Goal: Information Seeking & Learning: Find specific fact

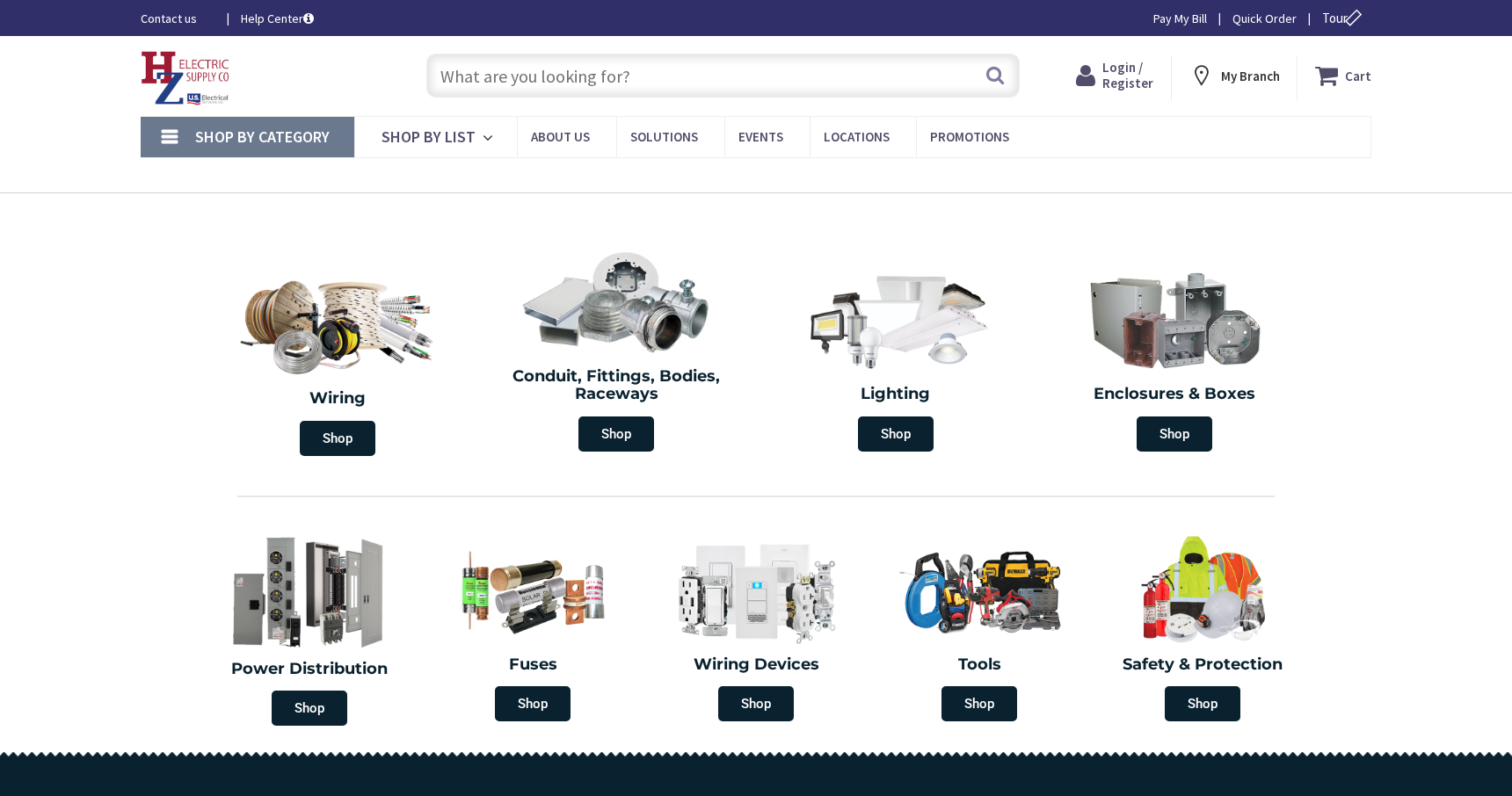
type input "[PERSON_NAME] Corners Rd, [GEOGRAPHIC_DATA], [GEOGRAPHIC_DATA]"
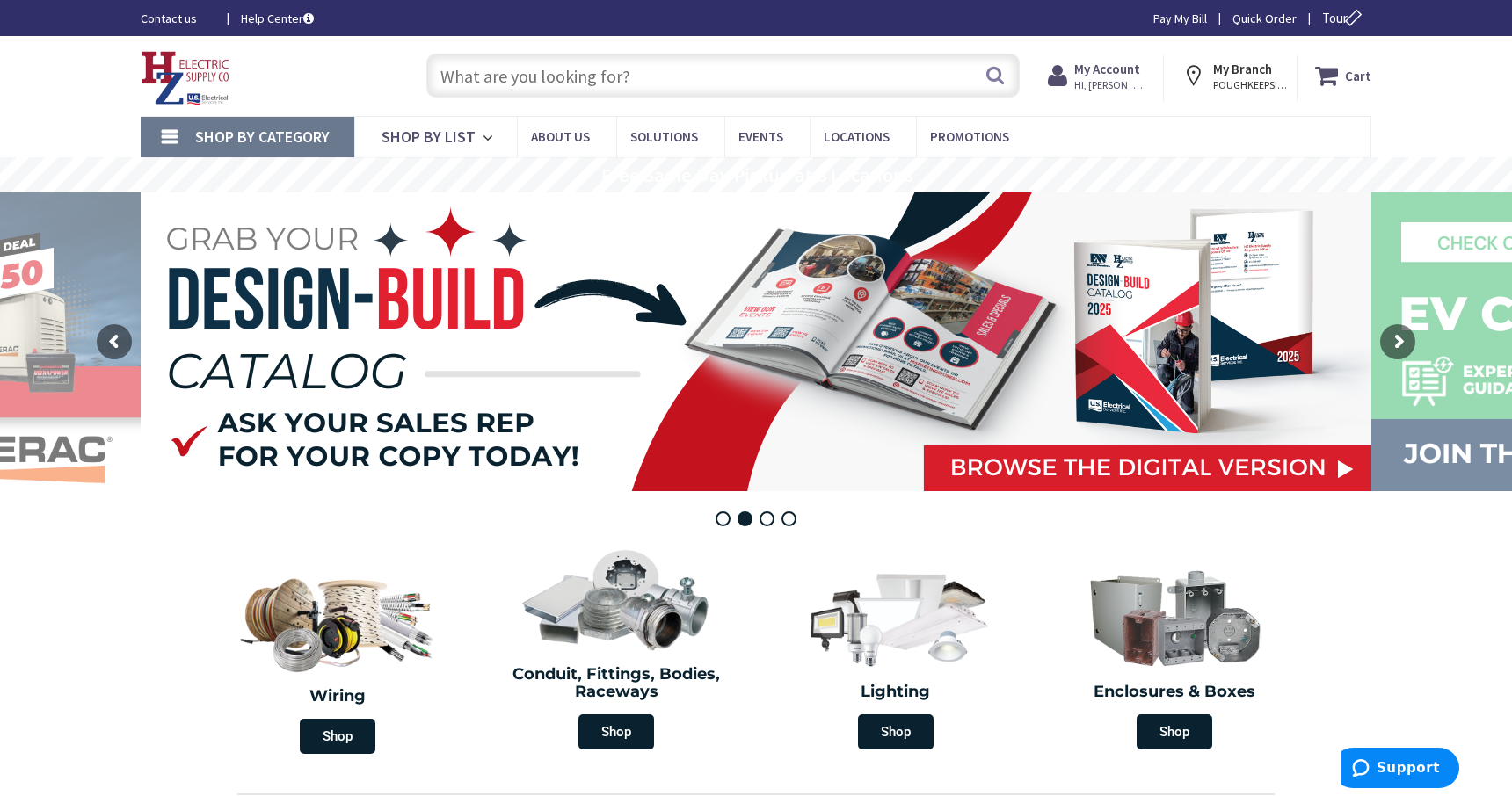
click at [485, 83] on input "text" at bounding box center [722, 75] width 593 height 44
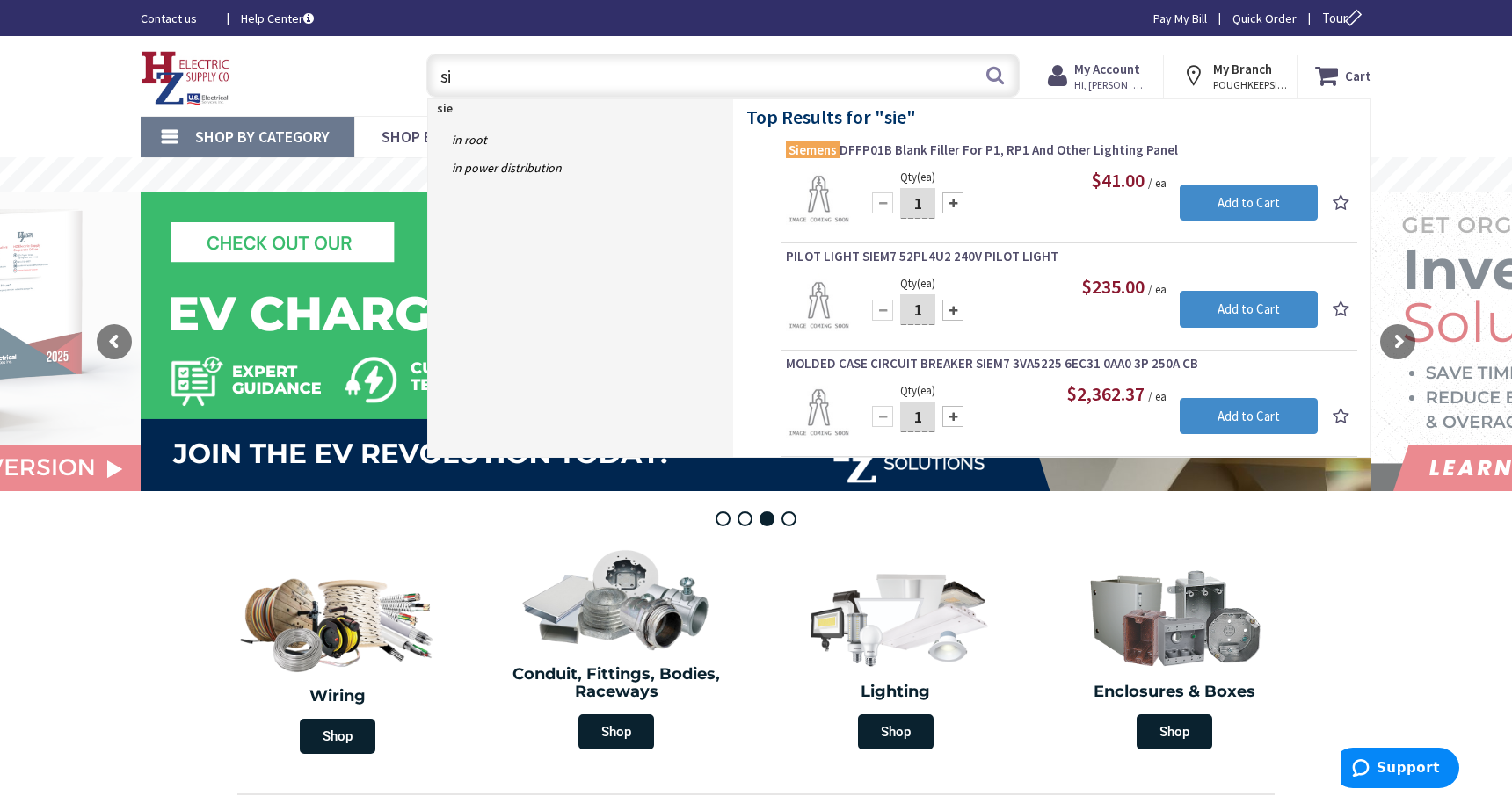
type input "s"
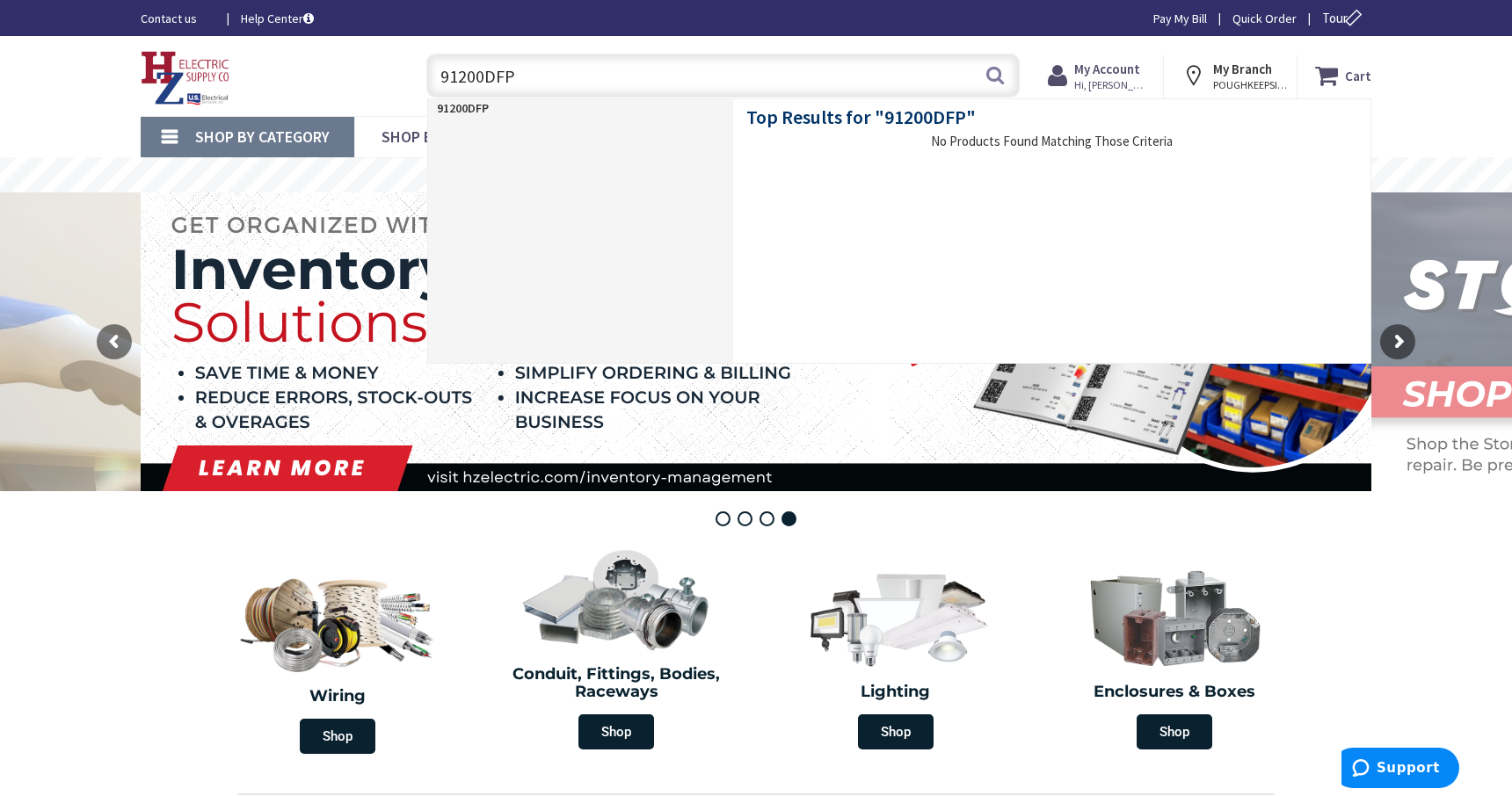
click at [482, 84] on input "91200DFP" at bounding box center [722, 75] width 593 height 44
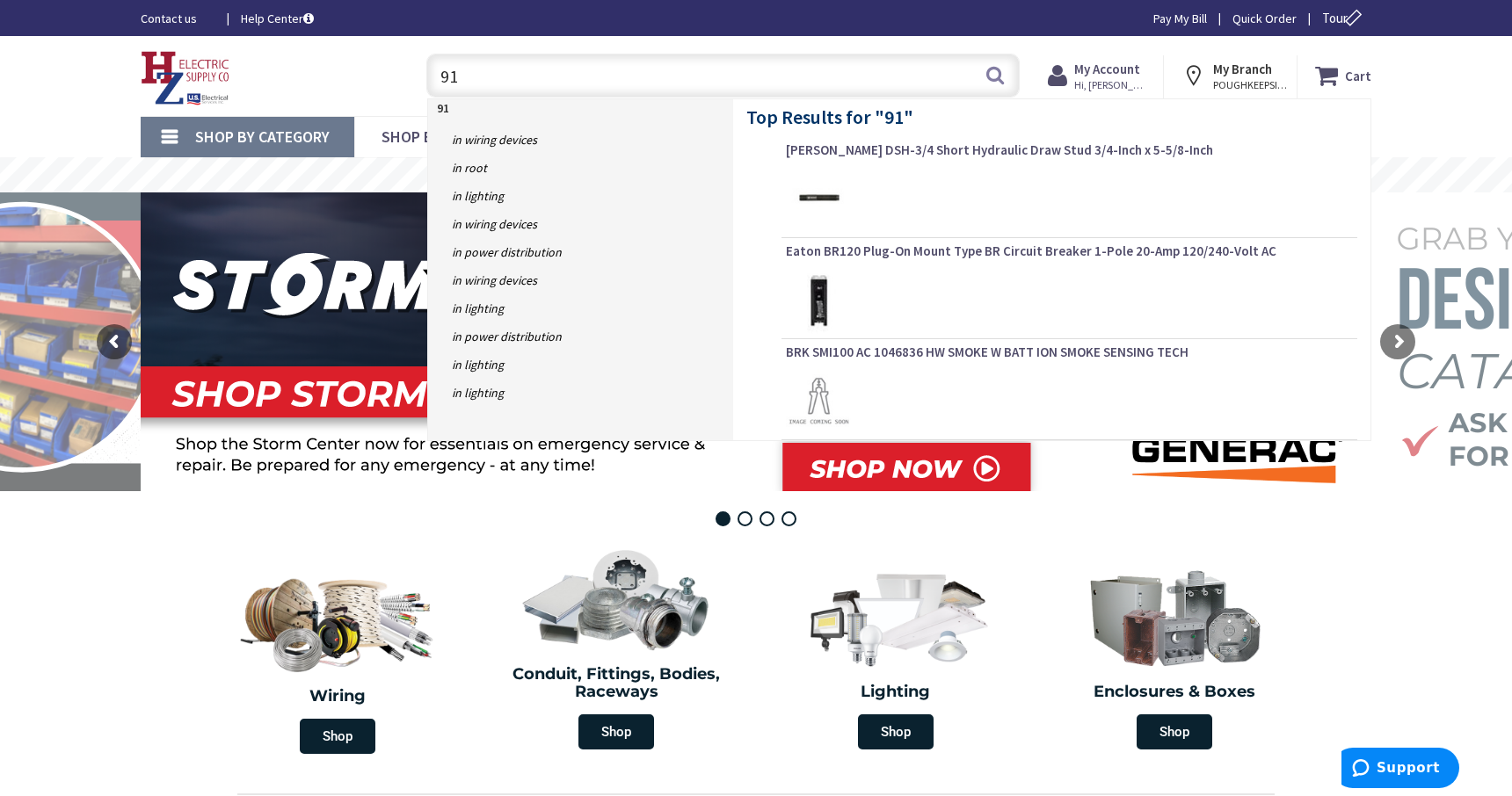
type input "9"
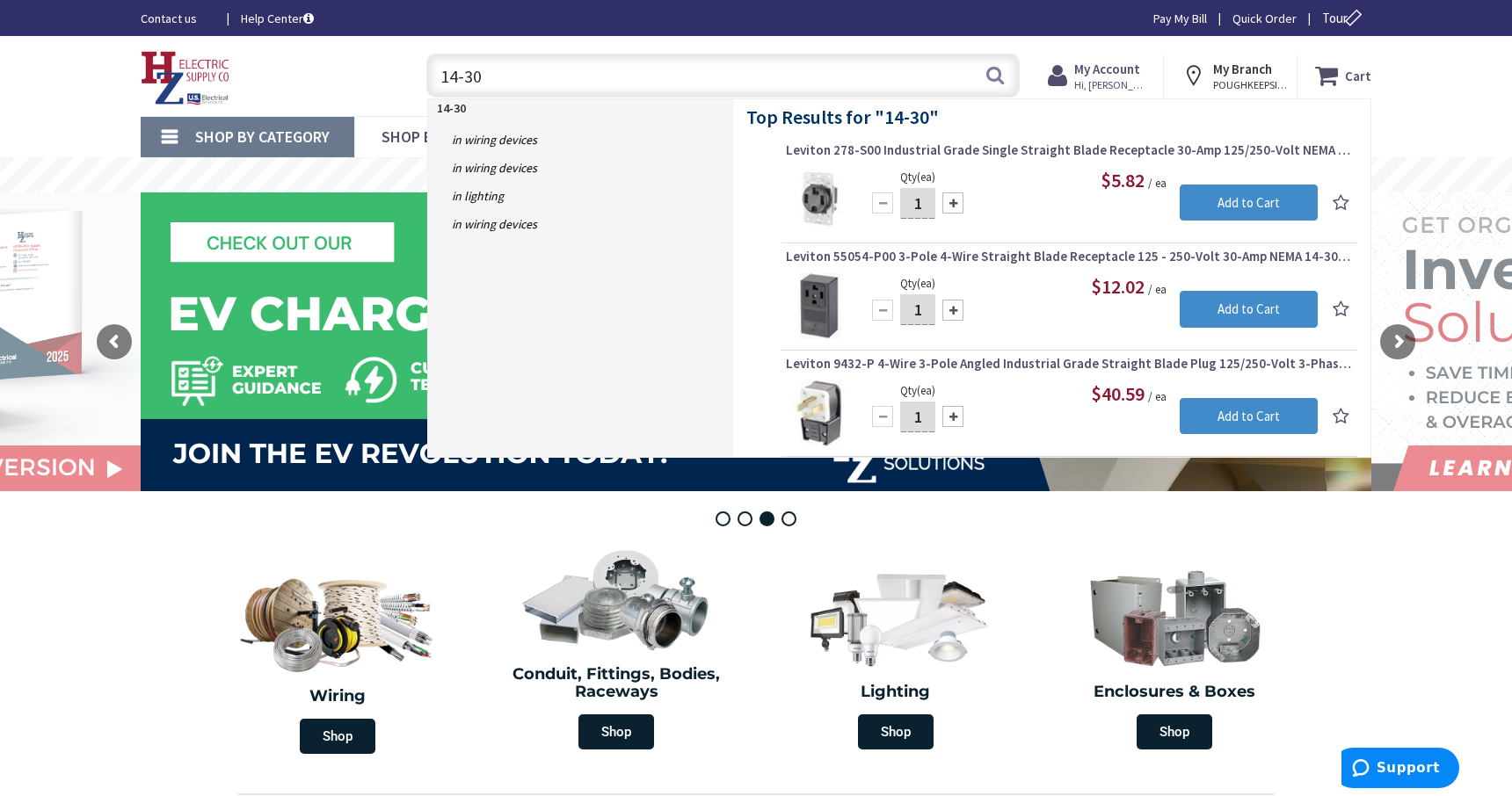
click at [441, 83] on input "14-30" at bounding box center [722, 75] width 593 height 44
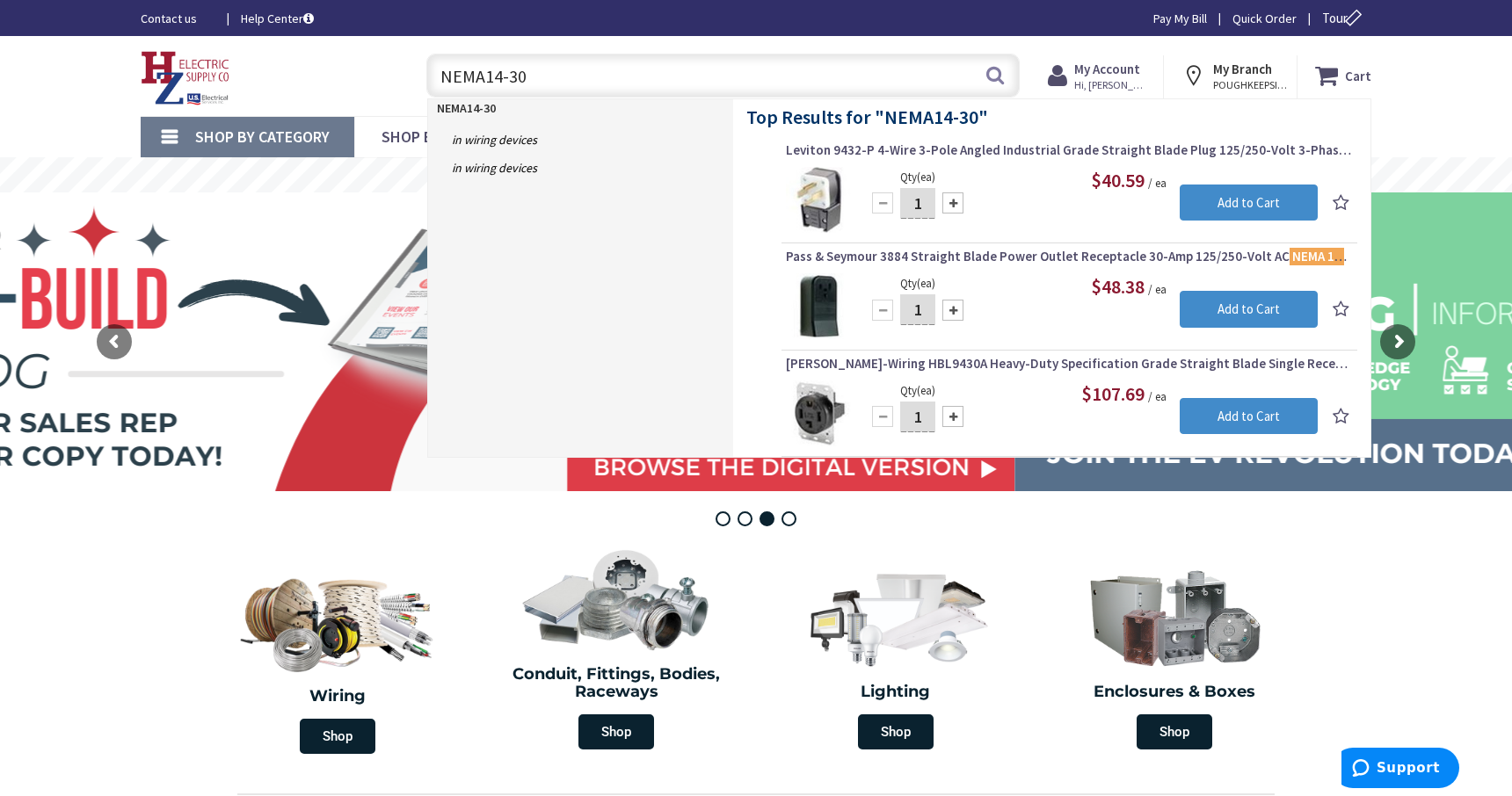
click at [529, 79] on input "NEMA14-30" at bounding box center [722, 75] width 593 height 44
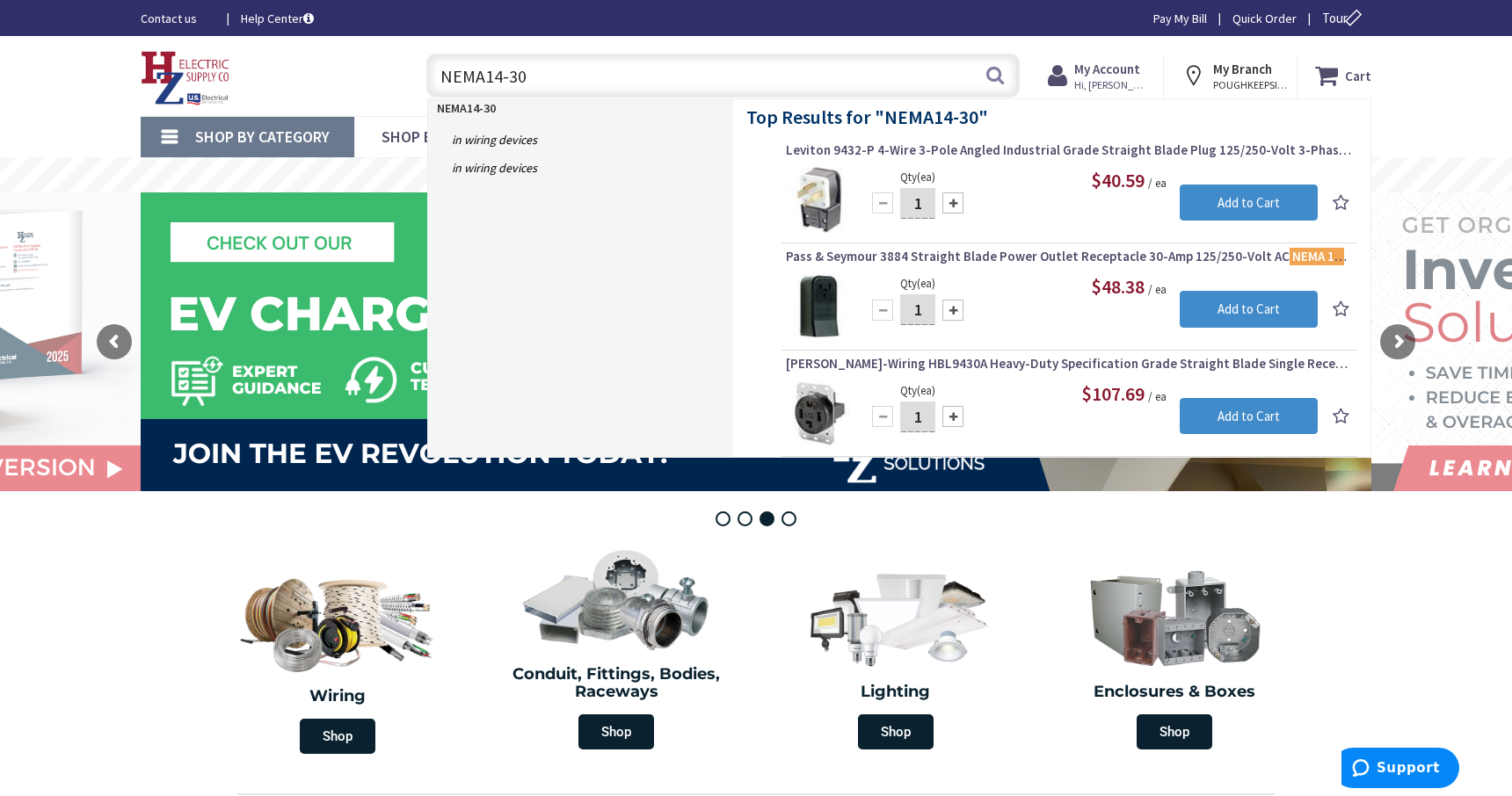
click at [485, 78] on input "NEMA14-30" at bounding box center [722, 75] width 593 height 44
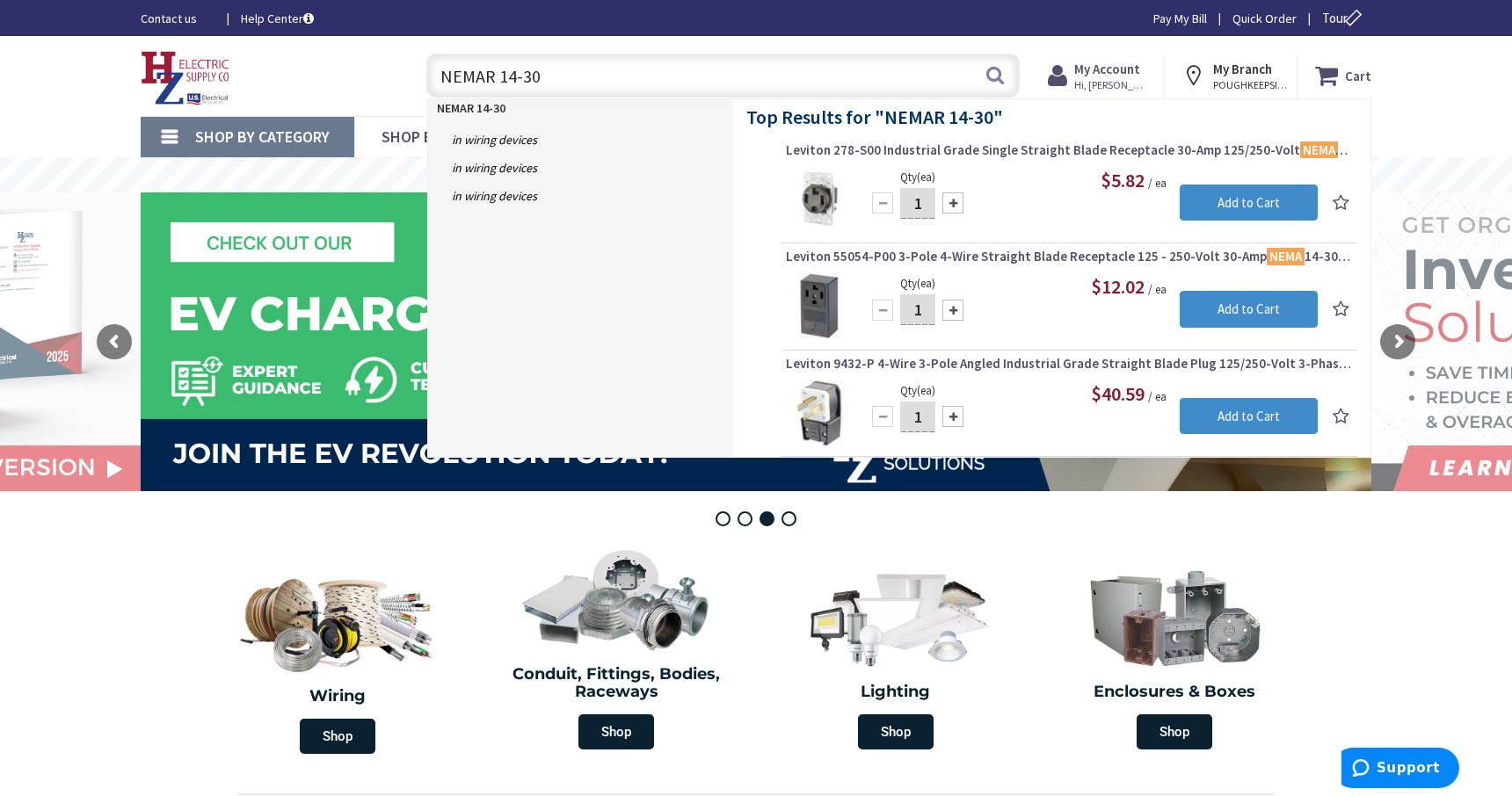
drag, startPoint x: 553, startPoint y: 77, endPoint x: 444, endPoint y: 96, distance: 110.6
click at [444, 96] on input "NEMAR 14-30" at bounding box center [722, 75] width 593 height 44
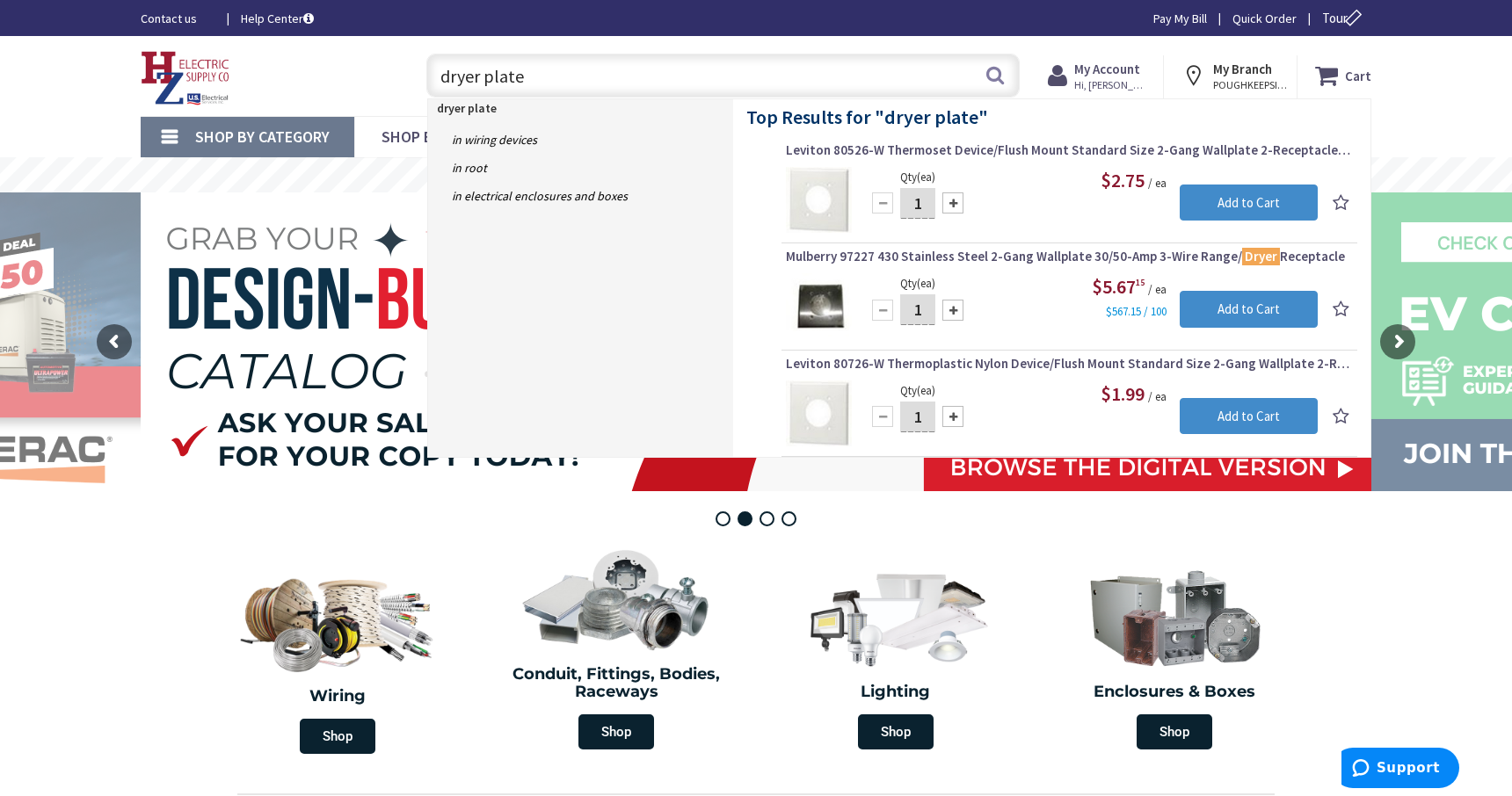
type input "dryer plate"
